Goal: Navigation & Orientation: Understand site structure

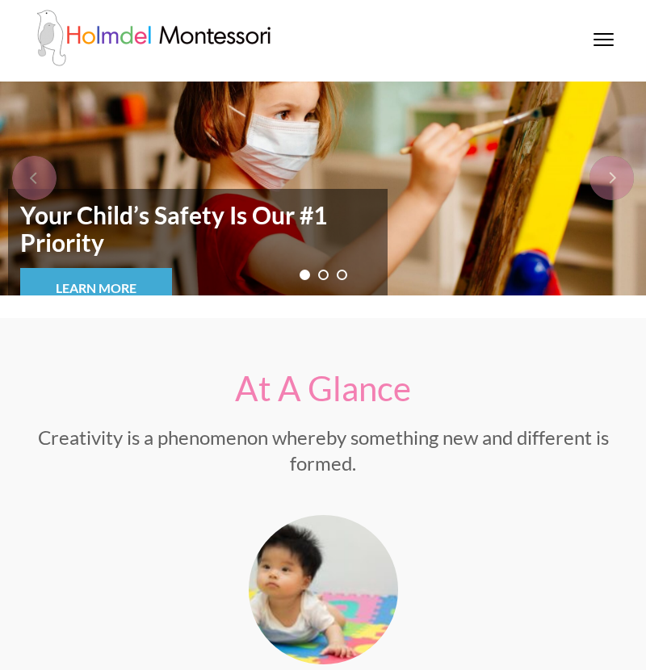
click at [594, 47] on div at bounding box center [604, 41] width 20 height 16
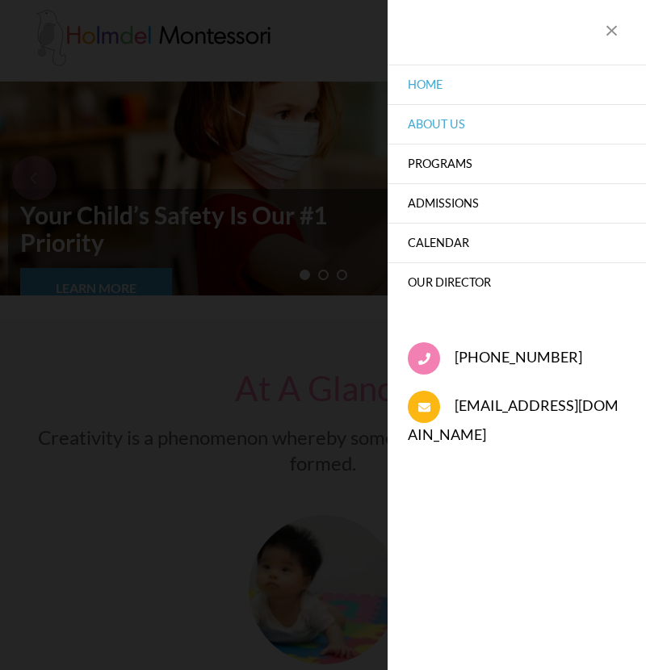
click at [486, 120] on link "About Us" at bounding box center [517, 124] width 258 height 40
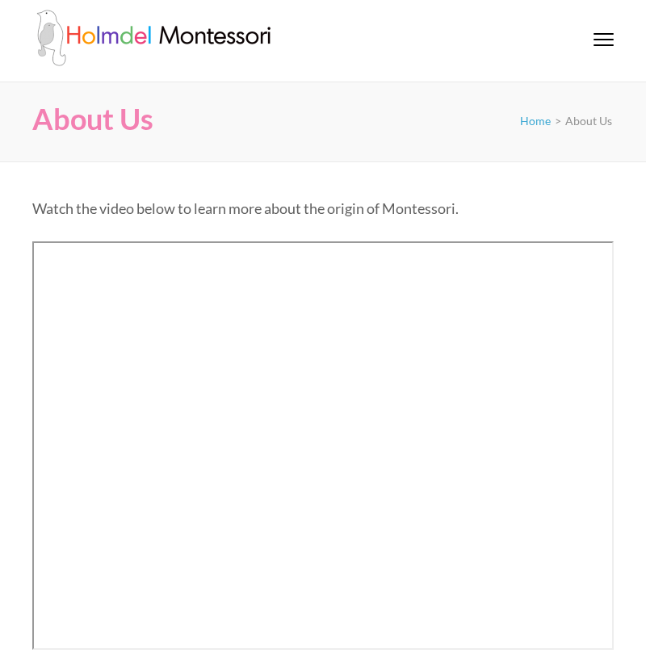
click at [607, 44] on span at bounding box center [604, 45] width 20 height 2
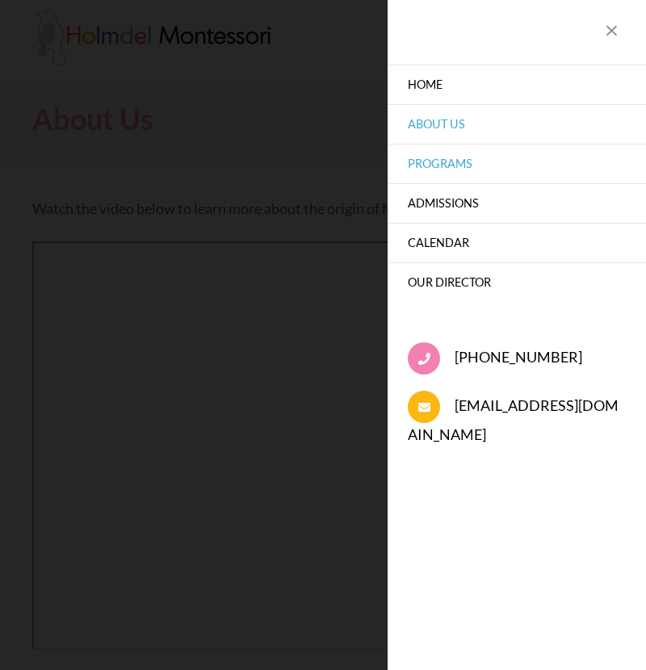
click at [481, 168] on link "Programs" at bounding box center [517, 164] width 258 height 40
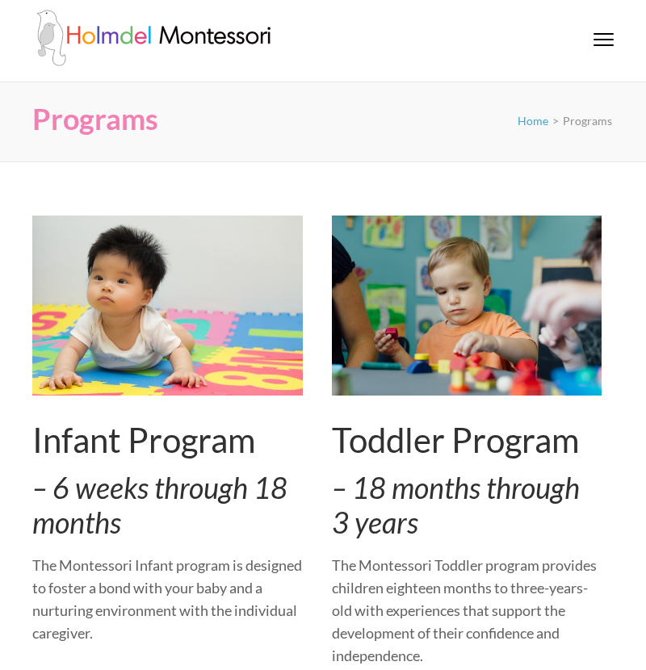
click at [604, 35] on div at bounding box center [604, 41] width 20 height 16
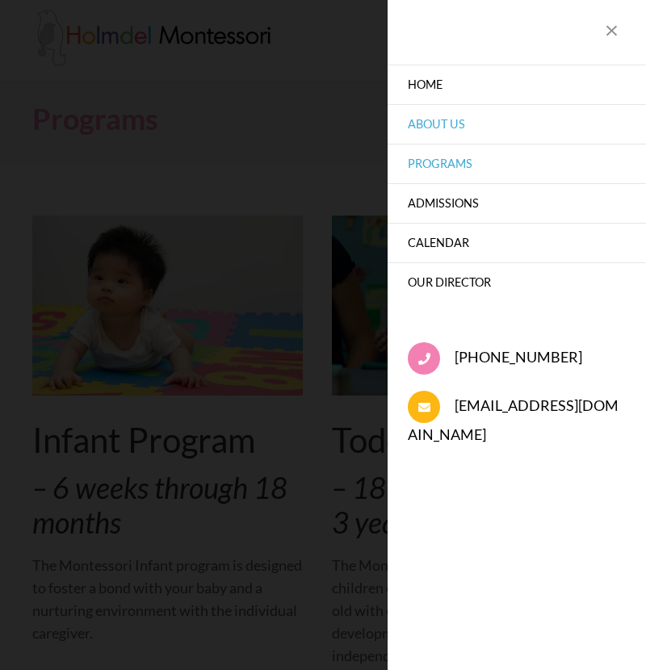
click at [458, 115] on link "About Us" at bounding box center [517, 124] width 258 height 40
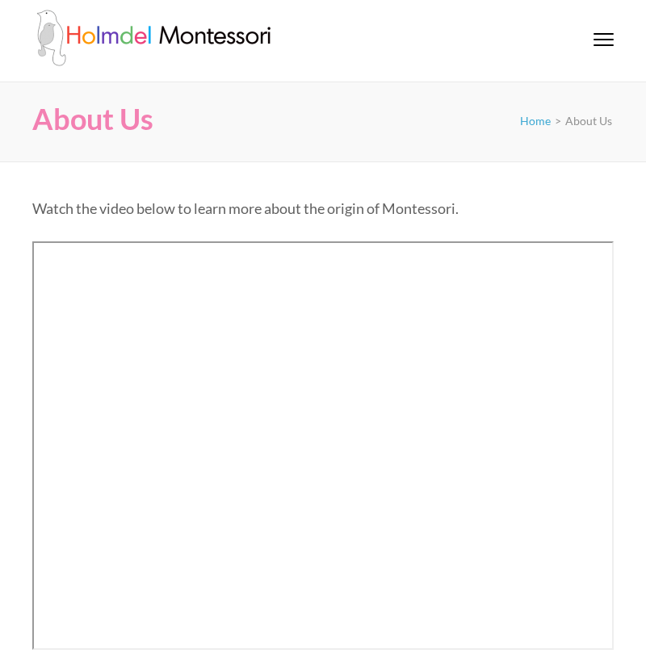
click at [607, 41] on div at bounding box center [604, 41] width 20 height 16
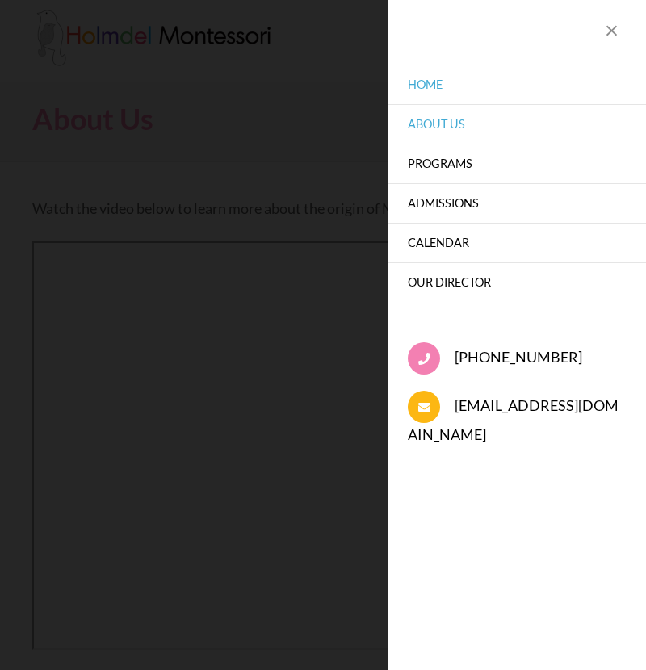
click at [443, 83] on link "Home" at bounding box center [517, 85] width 258 height 40
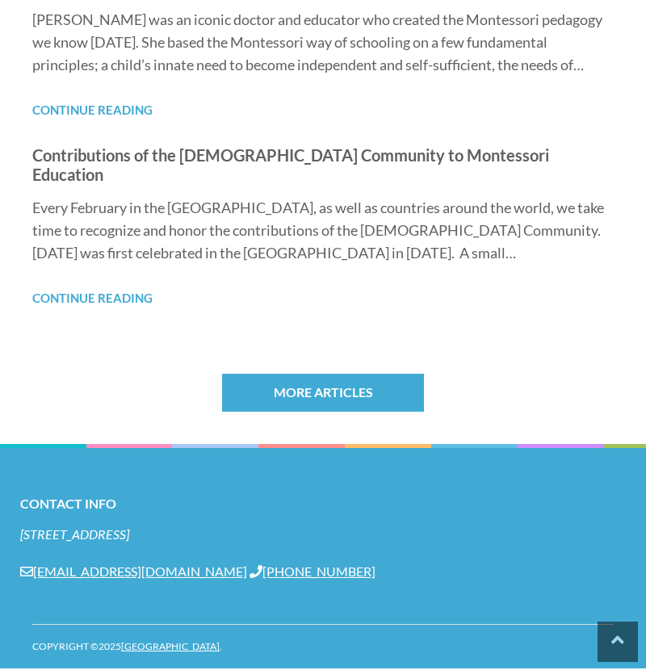
scroll to position [1459, 0]
